Goal: Download file/media

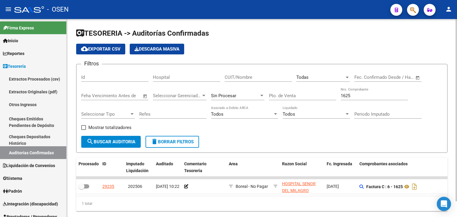
scroll to position [17, 0]
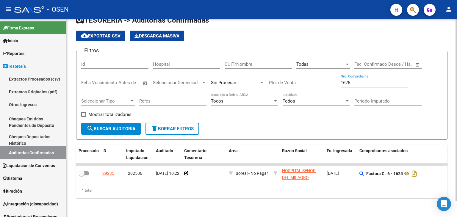
drag, startPoint x: 355, startPoint y: 77, endPoint x: 301, endPoint y: 71, distance: 54.0
click at [301, 71] on div "Filtros Id Hospital CUIT/Nombre Todas Seleccionar Area Fecha inicio – Fecha fin…" at bounding box center [261, 89] width 361 height 67
drag, startPoint x: 357, startPoint y: 79, endPoint x: 275, endPoint y: 74, distance: 81.7
click at [276, 74] on div "Filtros Id Hospital CUIT/Nombre Todas Seleccionar Area Fecha inicio – Fecha fin…" at bounding box center [261, 89] width 361 height 67
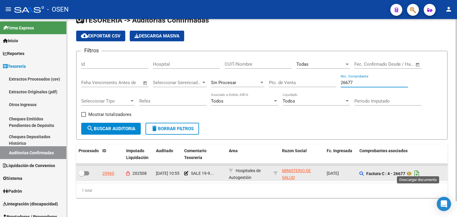
click at [417, 169] on icon "Descargar documento" at bounding box center [417, 174] width 8 height 10
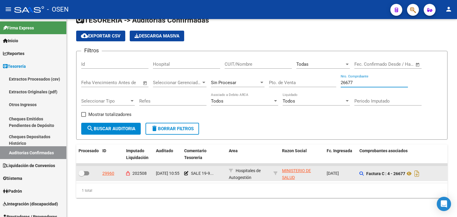
drag, startPoint x: 353, startPoint y: 78, endPoint x: 305, endPoint y: 78, distance: 47.6
click at [305, 77] on div "Filtros Id Hospital CUIT/Nombre Todas Seleccionar Area Fecha inicio – Fecha fin…" at bounding box center [261, 89] width 361 height 67
type input "226631"
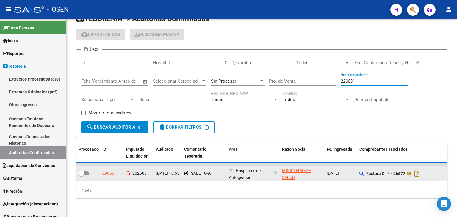
scroll to position [8, 0]
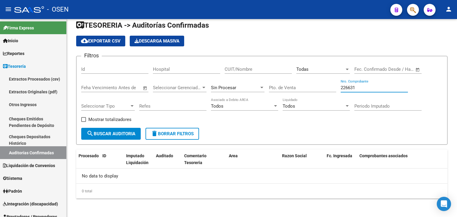
click at [362, 90] on input "226631" at bounding box center [374, 87] width 67 height 5
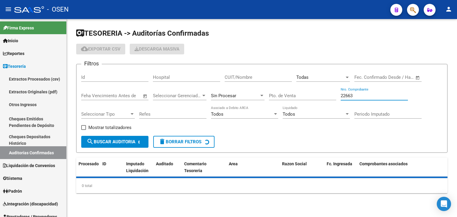
scroll to position [0, 0]
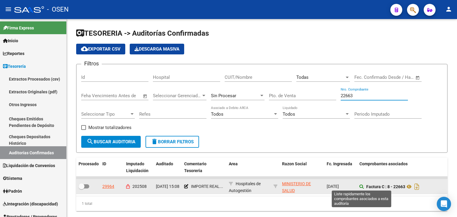
click at [361, 185] on icon at bounding box center [362, 187] width 4 height 4
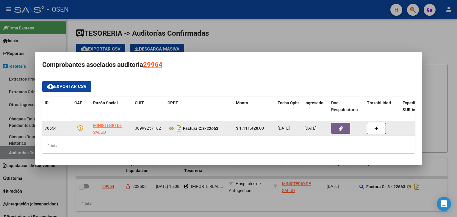
click at [343, 125] on button "button" at bounding box center [340, 128] width 19 height 11
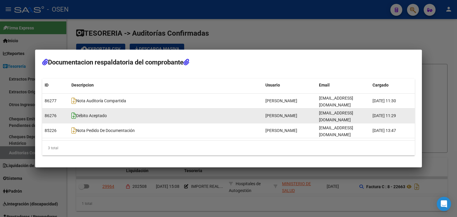
click at [72, 118] on icon at bounding box center [73, 116] width 5 height 7
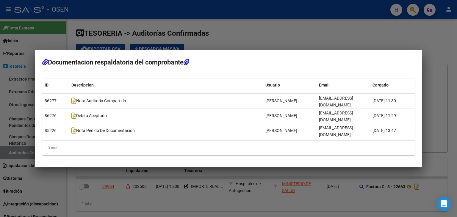
click at [274, 179] on div at bounding box center [228, 108] width 457 height 217
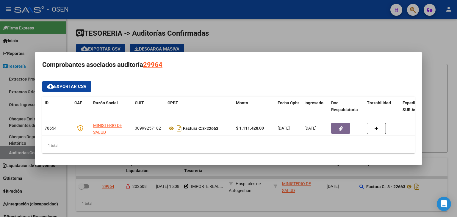
click at [283, 208] on div at bounding box center [228, 108] width 457 height 217
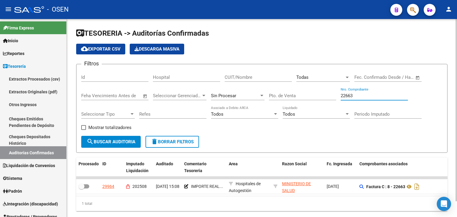
drag, startPoint x: 357, startPoint y: 97, endPoint x: 317, endPoint y: 100, distance: 40.3
click at [317, 99] on div "Filtros Id Hospital CUIT/Nombre Todas Seleccionar Area Fecha inicio – Fecha fin…" at bounding box center [261, 102] width 361 height 67
click at [337, 136] on form "Filtros Id Hospital CUIT/Nombre Todas Seleccionar Area Fecha inicio – Fecha fin…" at bounding box center [262, 108] width 372 height 89
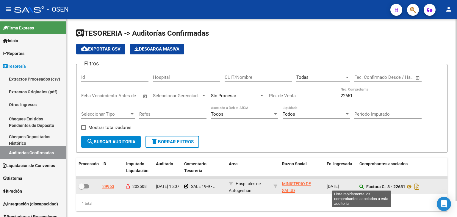
click at [361, 187] on icon at bounding box center [362, 187] width 4 height 4
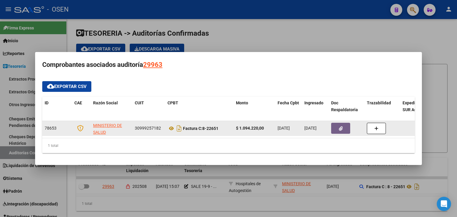
click at [336, 130] on button "button" at bounding box center [340, 128] width 19 height 11
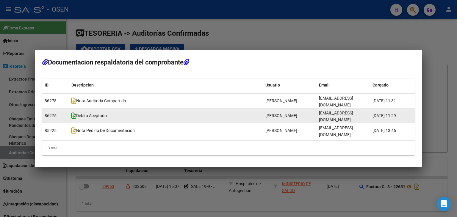
click at [73, 118] on icon at bounding box center [73, 116] width 5 height 7
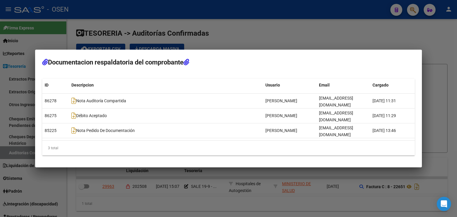
click at [329, 50] on div at bounding box center [228, 108] width 457 height 217
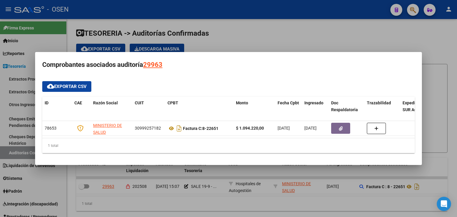
click at [336, 31] on div at bounding box center [228, 108] width 457 height 217
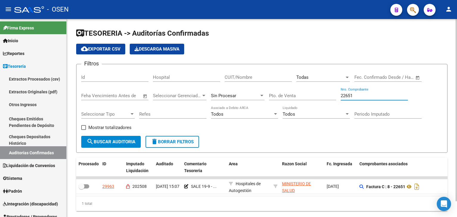
drag, startPoint x: 354, startPoint y: 94, endPoint x: 316, endPoint y: 99, distance: 37.5
click at [316, 101] on div "Filtros Id Hospital CUIT/Nombre Todas Seleccionar Area Fecha inicio – Fecha fin…" at bounding box center [261, 102] width 361 height 67
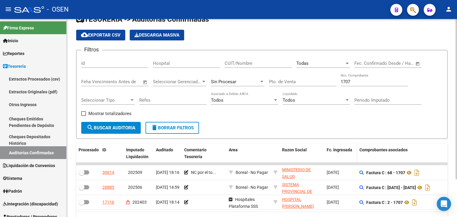
drag, startPoint x: 338, startPoint y: 134, endPoint x: 369, endPoint y: 149, distance: 35.2
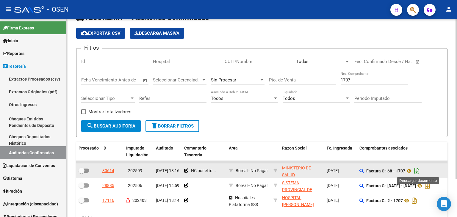
click at [416, 170] on icon "Descargar documento" at bounding box center [417, 171] width 8 height 10
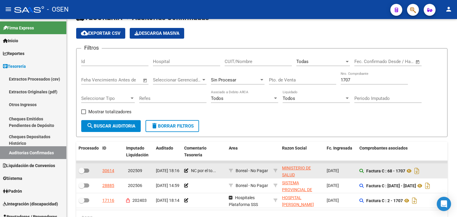
click at [361, 170] on icon at bounding box center [362, 171] width 4 height 4
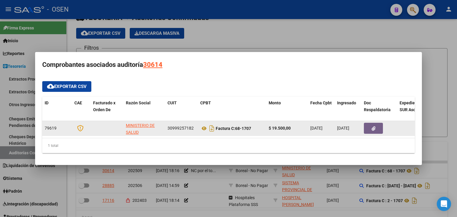
click at [371, 129] on button "button" at bounding box center [373, 128] width 19 height 11
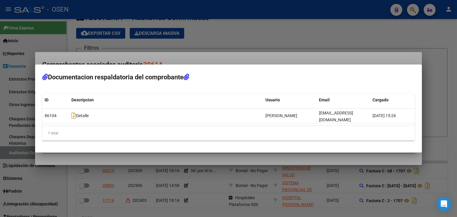
click at [183, 159] on div at bounding box center [228, 108] width 457 height 217
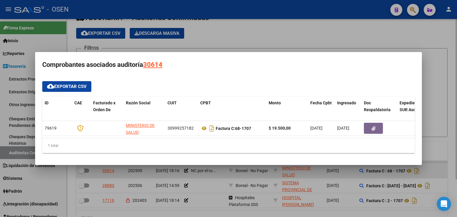
drag, startPoint x: 218, startPoint y: 174, endPoint x: 210, endPoint y: 171, distance: 8.3
click at [218, 174] on div at bounding box center [228, 108] width 457 height 217
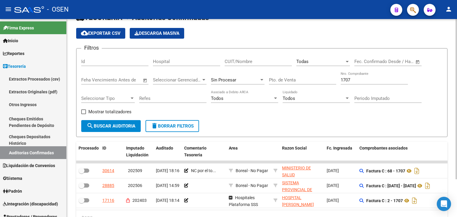
drag, startPoint x: 358, startPoint y: 81, endPoint x: 305, endPoint y: 84, distance: 53.4
click at [307, 83] on div "Filtros Id Hospital CUIT/Nombre Todas Seleccionar Area Fecha inicio – Fecha fin…" at bounding box center [261, 86] width 361 height 67
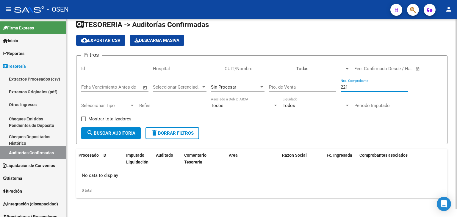
scroll to position [8, 0]
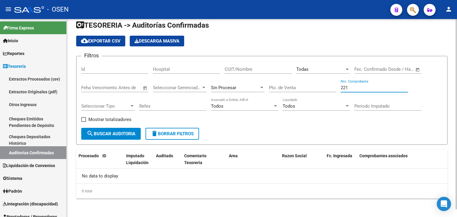
type input "221"
click at [358, 91] on div "221 Nro. Comprobante" at bounding box center [374, 85] width 67 height 13
click at [358, 89] on div "221 Nro. Comprobante" at bounding box center [374, 85] width 67 height 13
click at [358, 85] on input "221" at bounding box center [374, 87] width 67 height 5
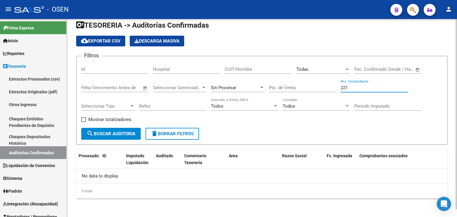
click at [358, 86] on input "221" at bounding box center [374, 87] width 67 height 5
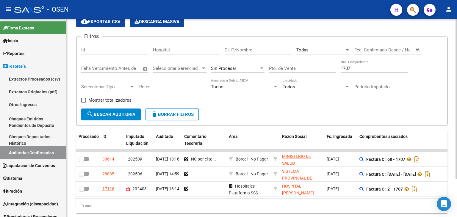
drag, startPoint x: 336, startPoint y: 131, endPoint x: 337, endPoint y: 144, distance: 13.5
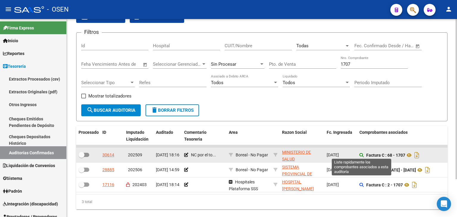
click at [362, 154] on icon at bounding box center [362, 155] width 4 height 4
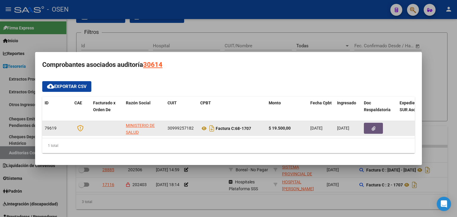
click at [369, 127] on button "button" at bounding box center [373, 128] width 19 height 11
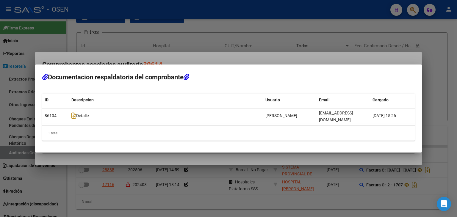
click at [306, 198] on div at bounding box center [228, 108] width 457 height 217
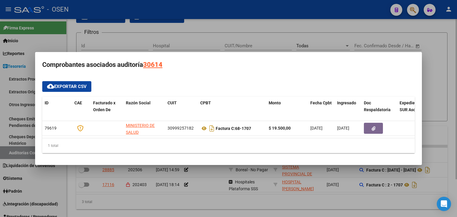
click at [304, 208] on div at bounding box center [228, 108] width 457 height 217
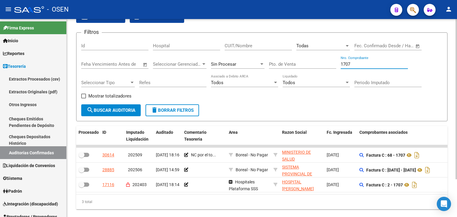
drag, startPoint x: 325, startPoint y: 62, endPoint x: 319, endPoint y: 68, distance: 8.0
click at [319, 68] on div "Filtros Id Hospital CUIT/Nombre Todas Seleccionar Area Fecha inicio – Fecha fin…" at bounding box center [261, 71] width 361 height 67
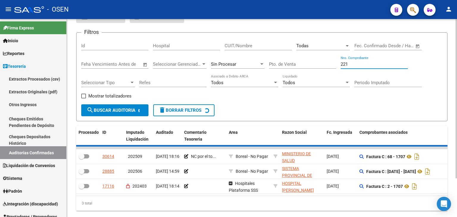
scroll to position [8, 0]
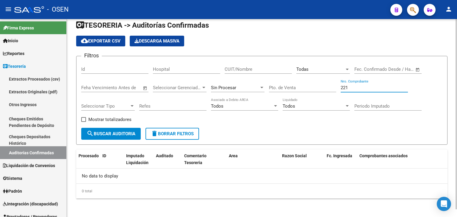
type input "221"
drag, startPoint x: 351, startPoint y: 91, endPoint x: 351, endPoint y: 87, distance: 4.2
click at [351, 91] on div "221 Nro. Comprobante" at bounding box center [374, 85] width 67 height 13
click at [350, 87] on input "221" at bounding box center [374, 87] width 67 height 5
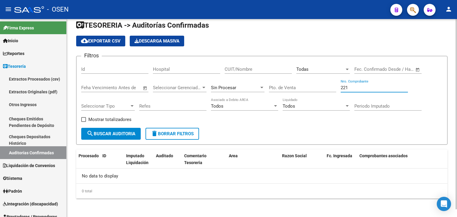
click at [350, 87] on input "221" at bounding box center [374, 87] width 67 height 5
click at [355, 85] on input "Nro. Comprobante" at bounding box center [374, 87] width 67 height 5
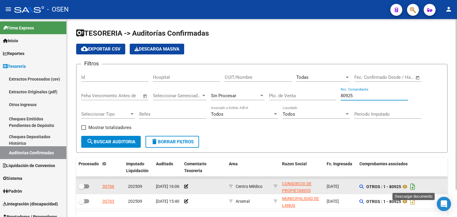
click at [414, 188] on icon "Descargar documento" at bounding box center [413, 187] width 8 height 10
click at [363, 94] on input "80925" at bounding box center [374, 95] width 67 height 5
click at [362, 94] on input "80925" at bounding box center [374, 95] width 67 height 5
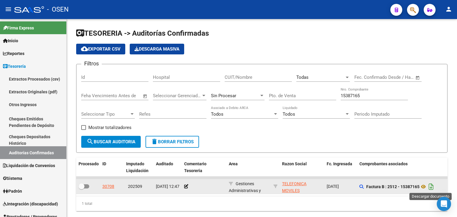
click at [431, 186] on icon "Descargar documento" at bounding box center [432, 187] width 8 height 10
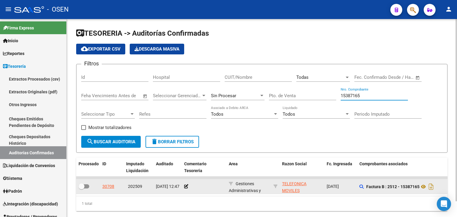
drag, startPoint x: 333, startPoint y: 94, endPoint x: 301, endPoint y: 102, distance: 32.6
click at [304, 98] on div "Filtros Id Hospital CUIT/Nombre Todas Seleccionar Area Fecha inicio – Fecha fin…" at bounding box center [261, 102] width 361 height 67
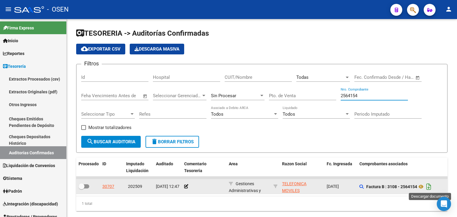
click at [427, 186] on icon "Descargar documento" at bounding box center [429, 187] width 8 height 10
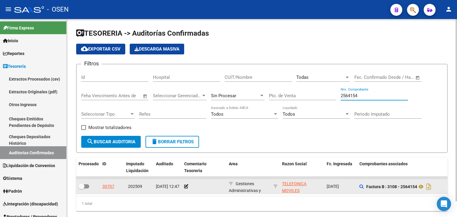
drag, startPoint x: 356, startPoint y: 93, endPoint x: 333, endPoint y: 92, distance: 23.3
click at [333, 92] on div "Filtros Id Hospital CUIT/Nombre Todas Seleccionar Area Fecha inicio – Fecha fin…" at bounding box center [261, 102] width 361 height 67
drag, startPoint x: 370, startPoint y: 96, endPoint x: 299, endPoint y: 92, distance: 71.3
click at [300, 92] on div "Filtros Id Hospital CUIT/Nombre Todas Seleccionar Area Fecha inicio – Fecha fin…" at bounding box center [261, 102] width 361 height 67
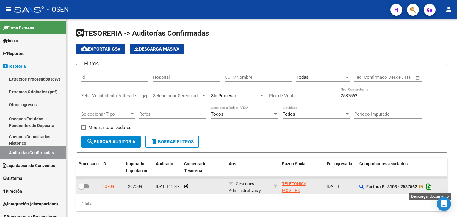
click at [433, 186] on icon "Descargar documento" at bounding box center [429, 187] width 8 height 10
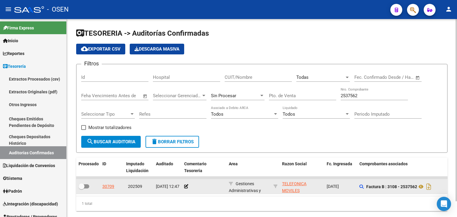
drag, startPoint x: 350, startPoint y: 95, endPoint x: 284, endPoint y: 104, distance: 66.7
click at [299, 97] on div "Filtros Id Hospital CUIT/Nombre Todas Seleccionar Area Fecha inicio – Fecha fin…" at bounding box center [261, 102] width 361 height 67
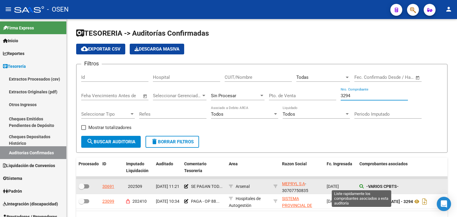
click at [361, 186] on icon at bounding box center [362, 187] width 4 height 4
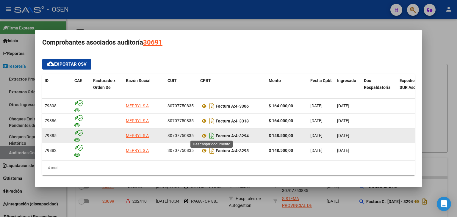
click at [210, 134] on icon "Descargar documento" at bounding box center [212, 136] width 8 height 10
click at [202, 12] on div at bounding box center [228, 108] width 457 height 217
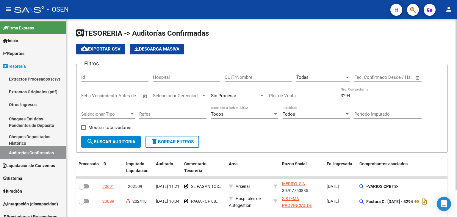
drag, startPoint x: 358, startPoint y: 96, endPoint x: 294, endPoint y: 109, distance: 65.3
click at [299, 105] on div "Filtros Id Hospital CUIT/Nombre Todas Seleccionar Area Fecha inicio – Fecha fin…" at bounding box center [261, 102] width 361 height 67
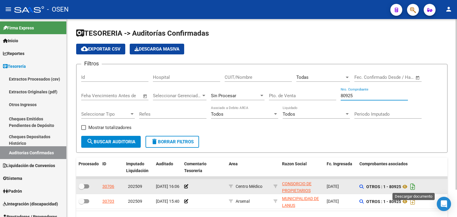
type input "80925"
click at [412, 185] on icon "Descargar documento" at bounding box center [413, 187] width 8 height 10
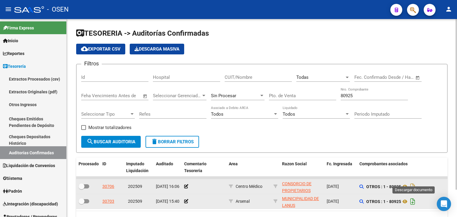
click at [414, 199] on icon "Descargar documento" at bounding box center [413, 202] width 8 height 10
